Goal: Task Accomplishment & Management: Manage account settings

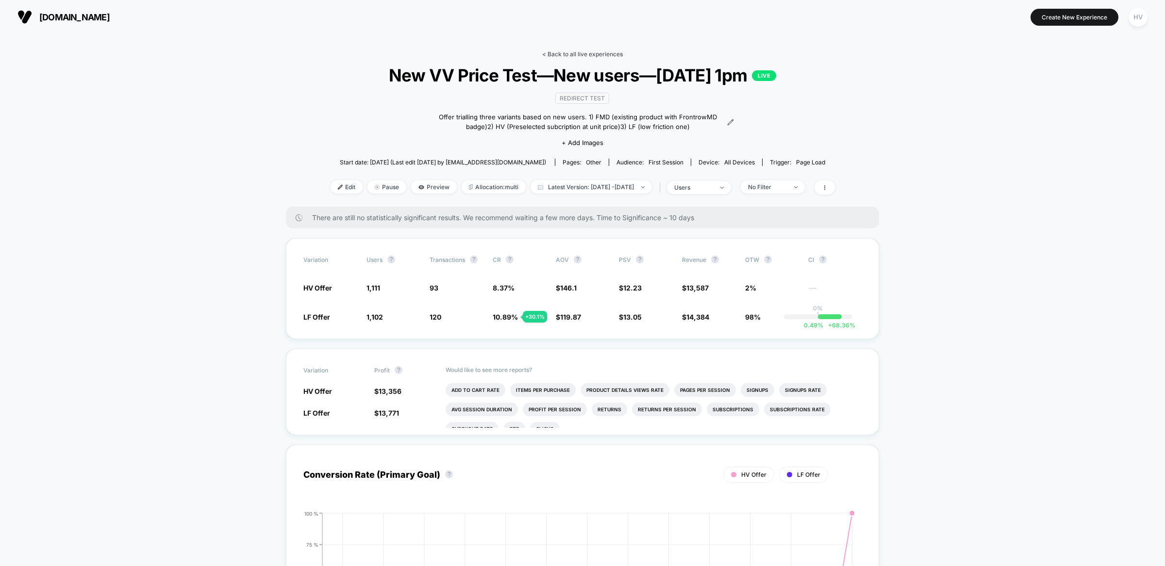
click at [595, 53] on link "< Back to all live experiences" at bounding box center [582, 53] width 81 height 7
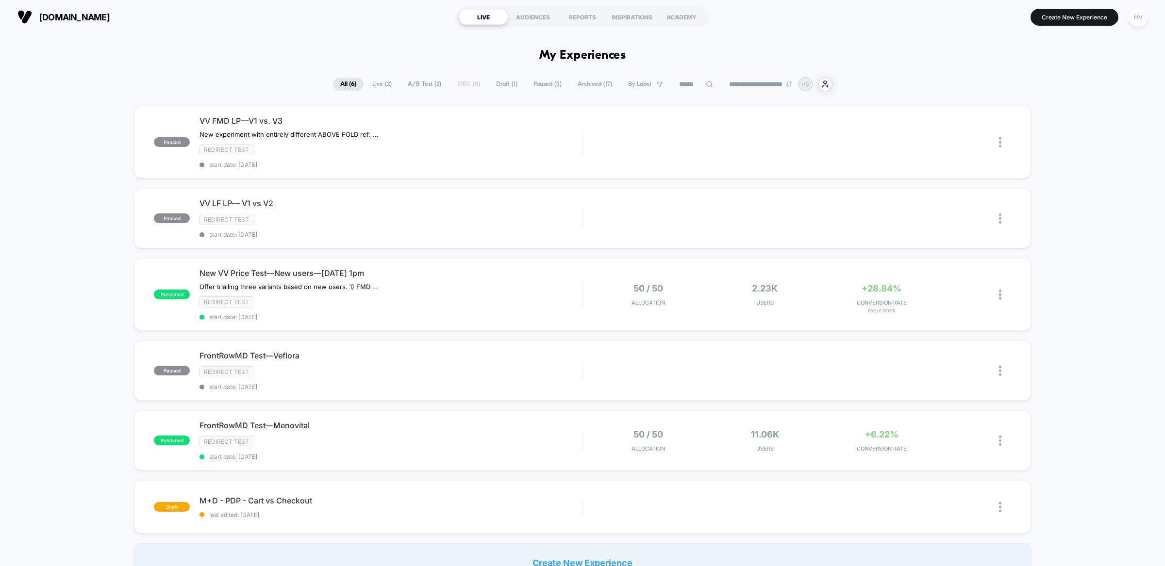
click at [1086, 197] on div "paused VV FMD LP—V1 vs. V3 New experiment with entirely different ABOVE FOLD re…" at bounding box center [582, 344] width 1165 height 477
click at [668, 151] on div "Edit Duplicate Preview Start" at bounding box center [779, 143] width 372 height 22
click at [479, 218] on div "Redirect Test" at bounding box center [390, 219] width 382 height 11
click at [936, 143] on div "Start" at bounding box center [939, 143] width 49 height 22
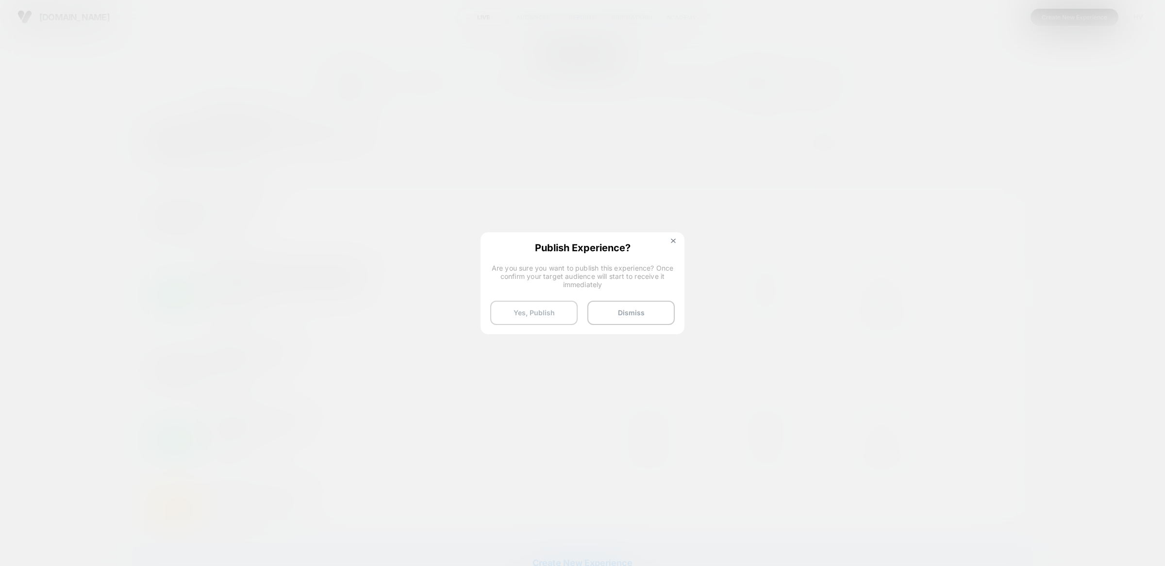
click at [528, 317] on button "Yes, Publish" at bounding box center [533, 313] width 87 height 24
